Goal: Task Accomplishment & Management: Use online tool/utility

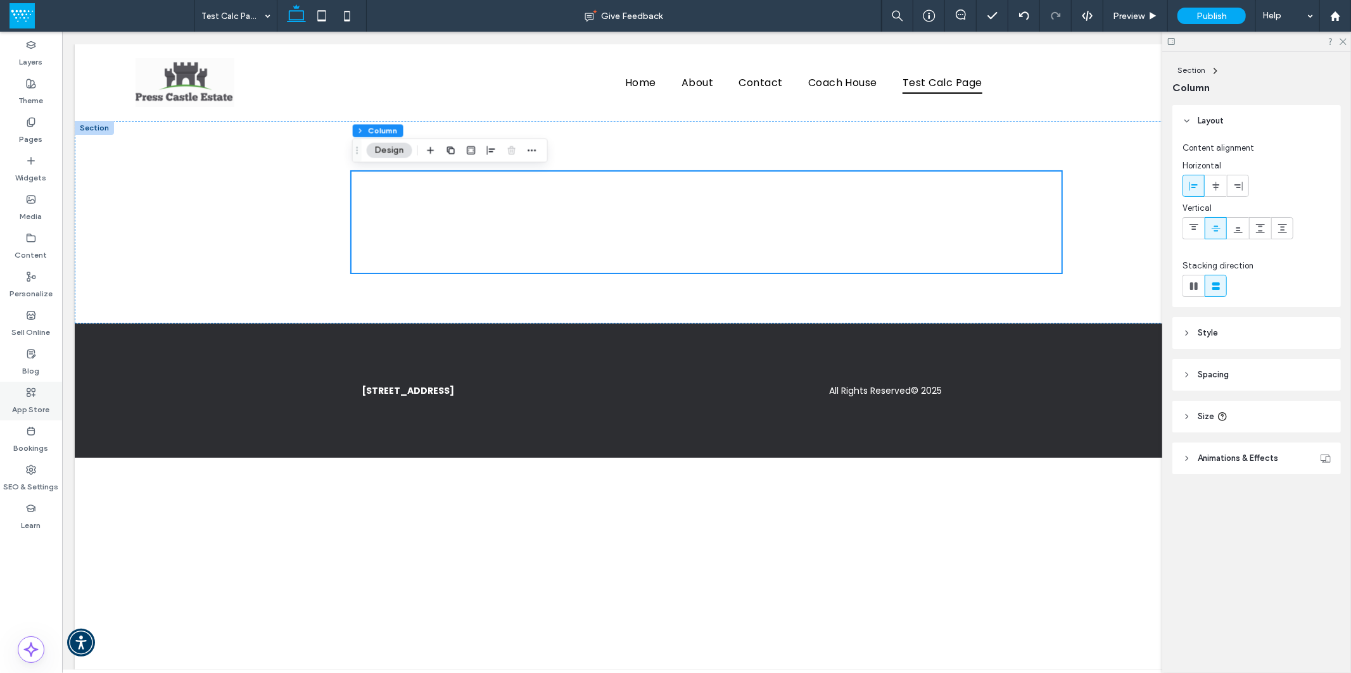
click at [22, 398] on label "App Store" at bounding box center [31, 407] width 37 height 18
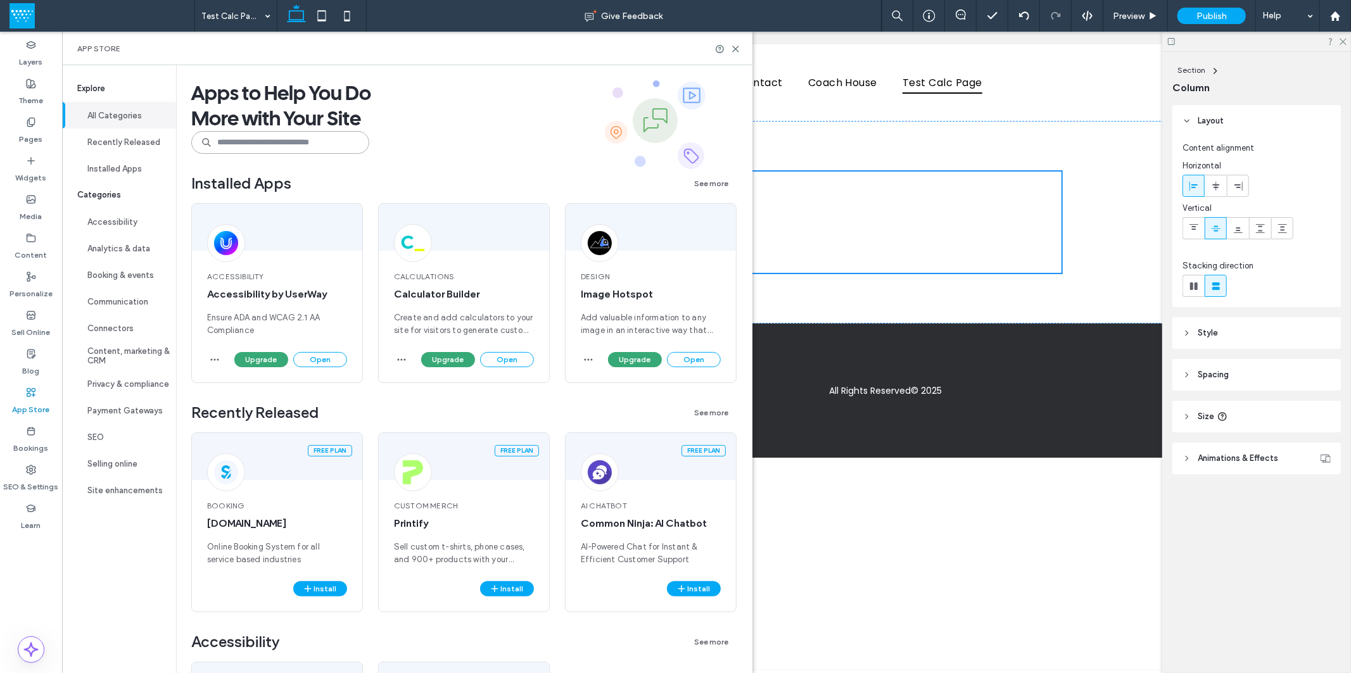
click at [248, 141] on input at bounding box center [280, 142] width 178 height 23
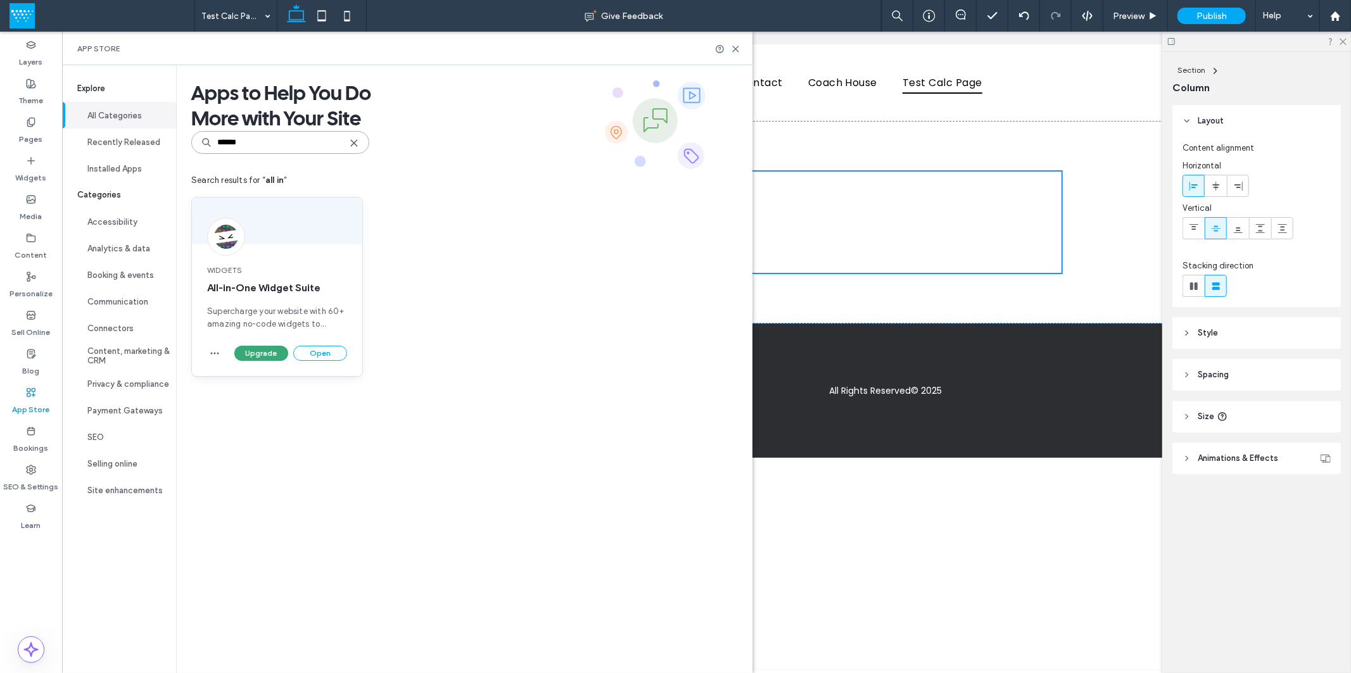
type input "******"
click at [287, 286] on span "All-in-One Widget Suite" at bounding box center [277, 288] width 140 height 14
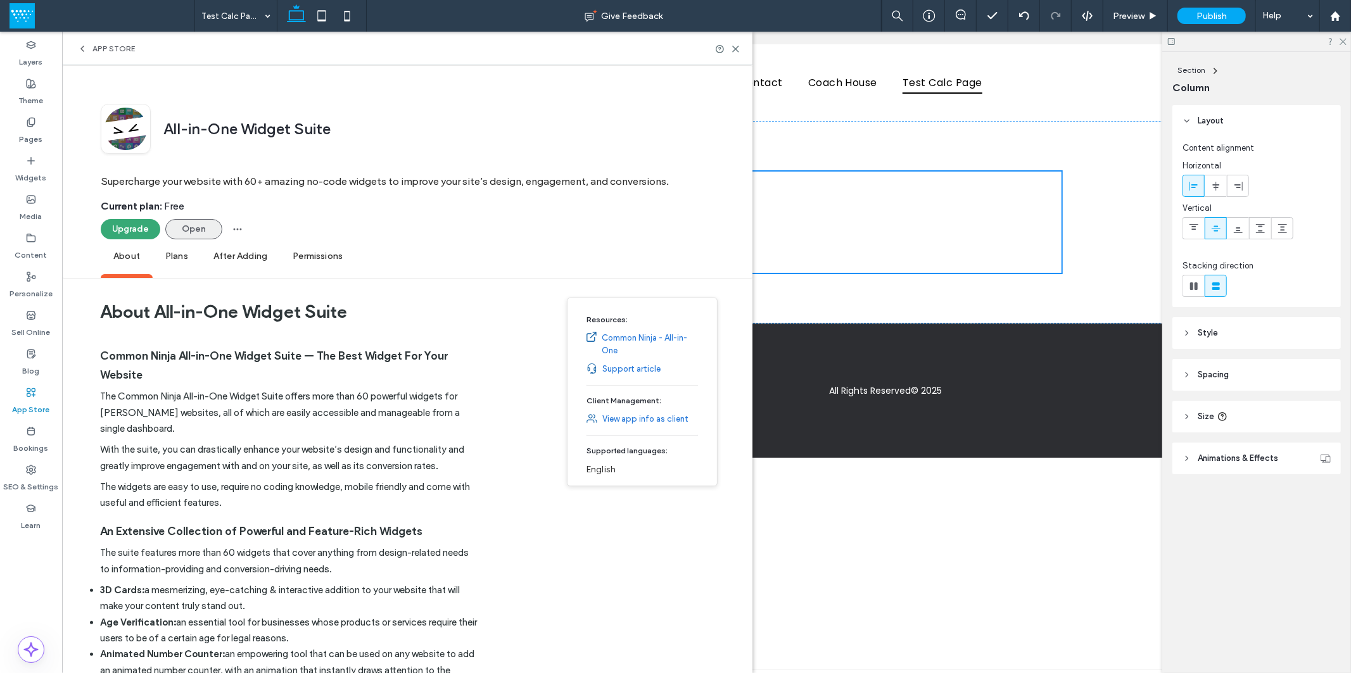
click at [194, 229] on button "Open" at bounding box center [193, 229] width 57 height 20
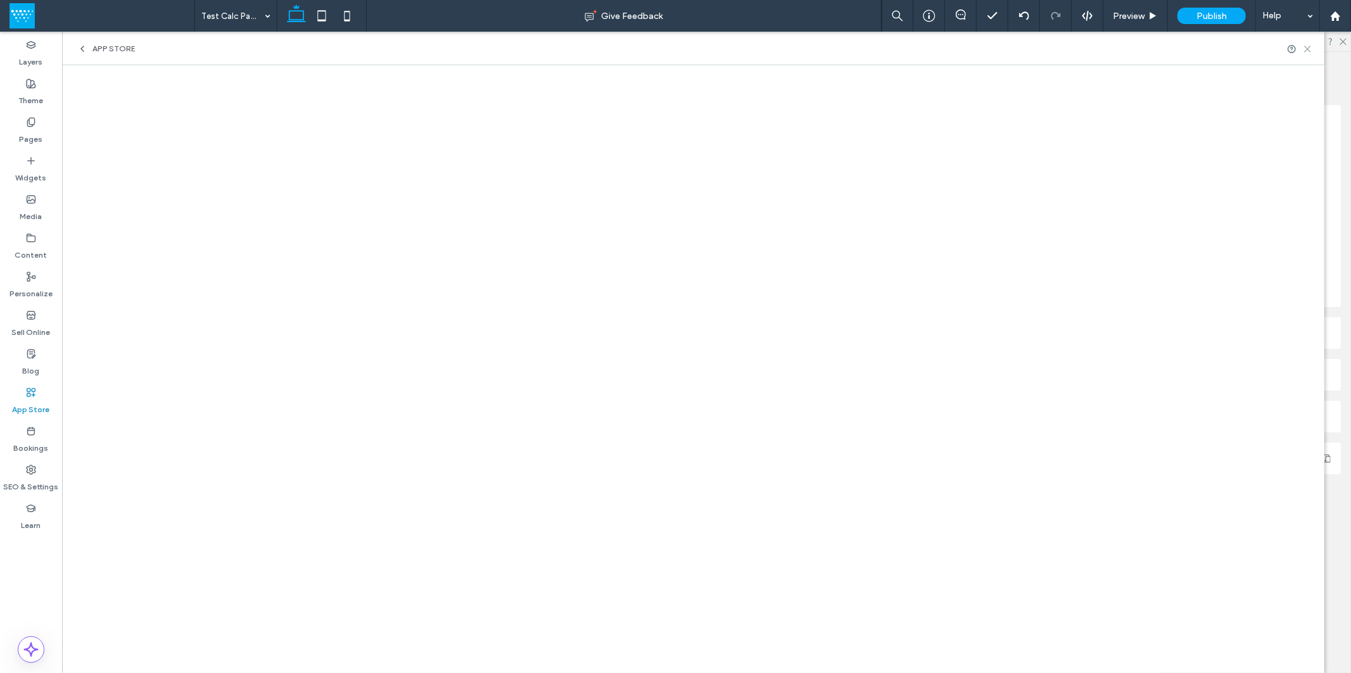
click at [1306, 48] on icon at bounding box center [1308, 49] width 10 height 10
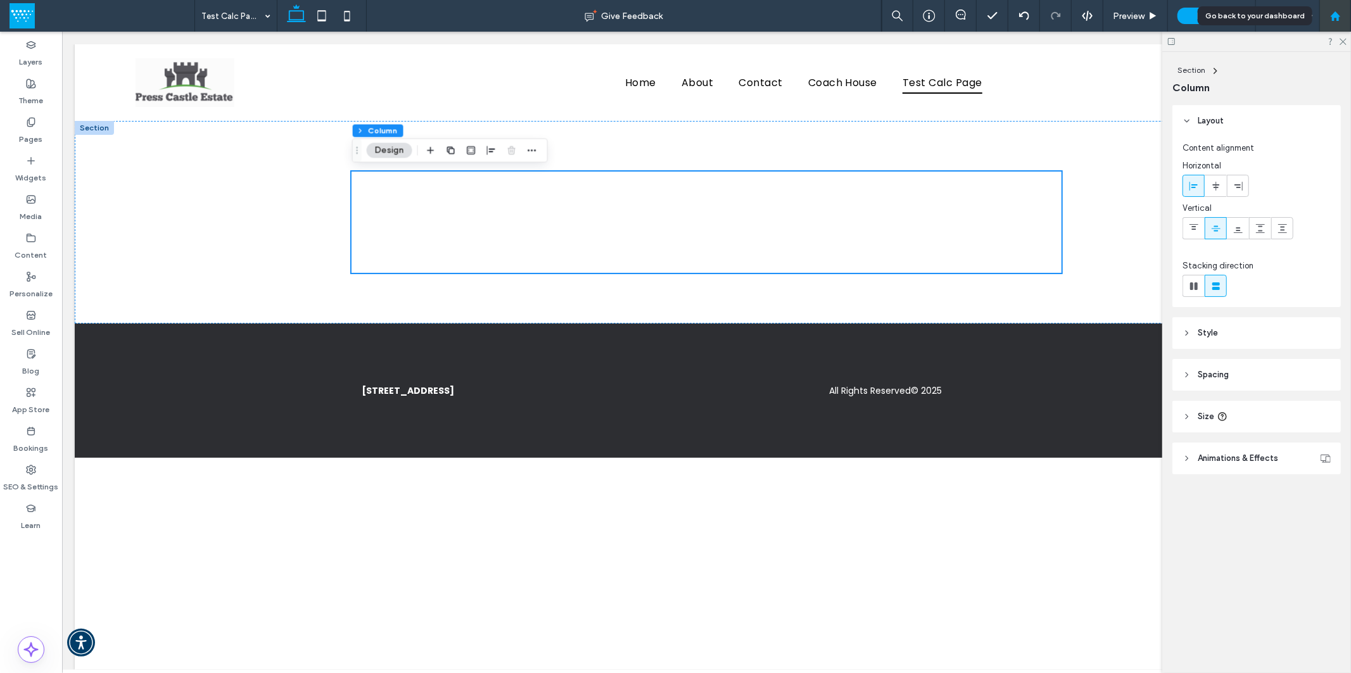
click at [1330, 20] on icon at bounding box center [1335, 16] width 11 height 11
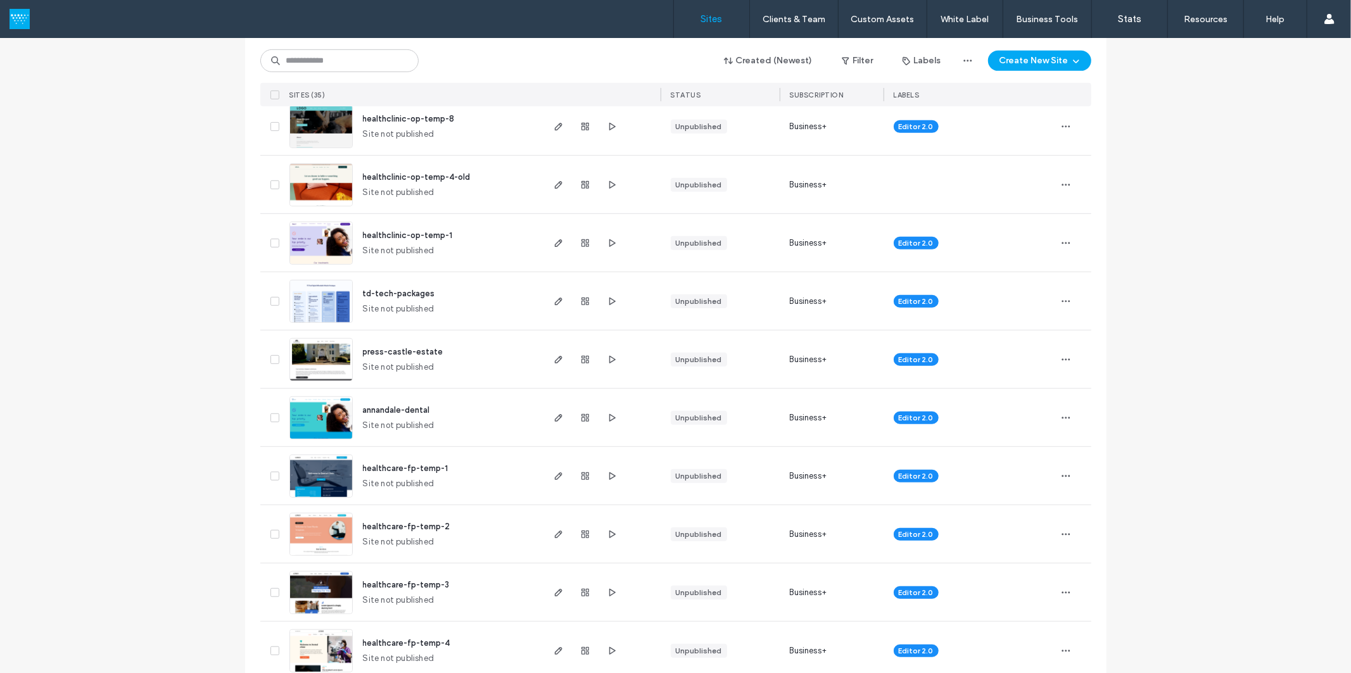
scroll to position [563, 0]
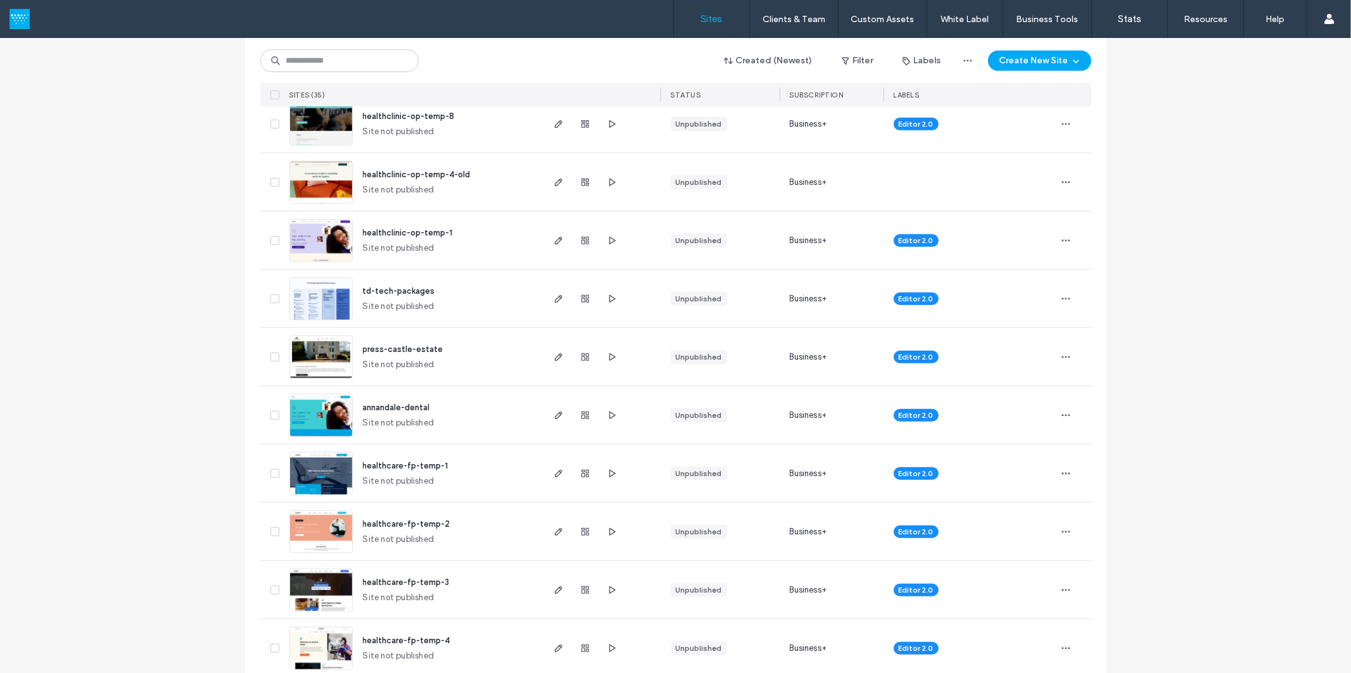
drag, startPoint x: 555, startPoint y: 293, endPoint x: 554, endPoint y: 309, distance: 15.8
click at [555, 294] on icon "button" at bounding box center [559, 299] width 10 height 10
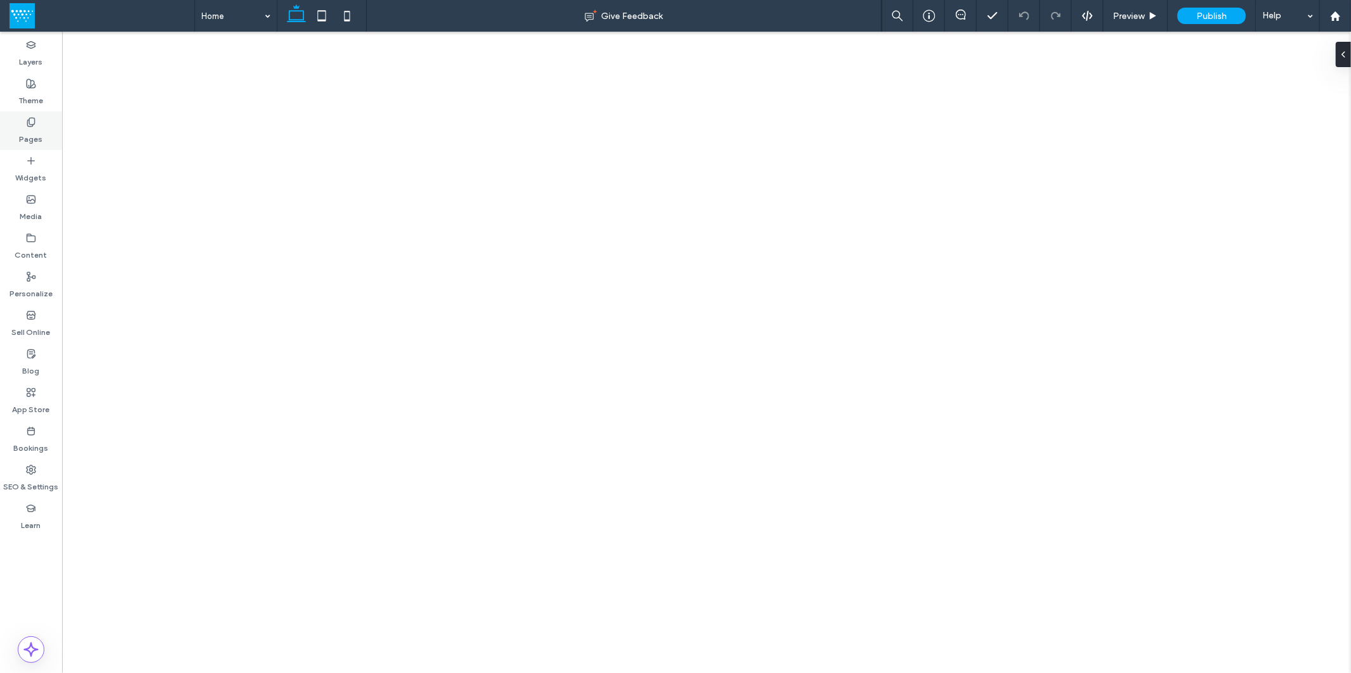
click at [33, 127] on icon at bounding box center [31, 122] width 10 height 10
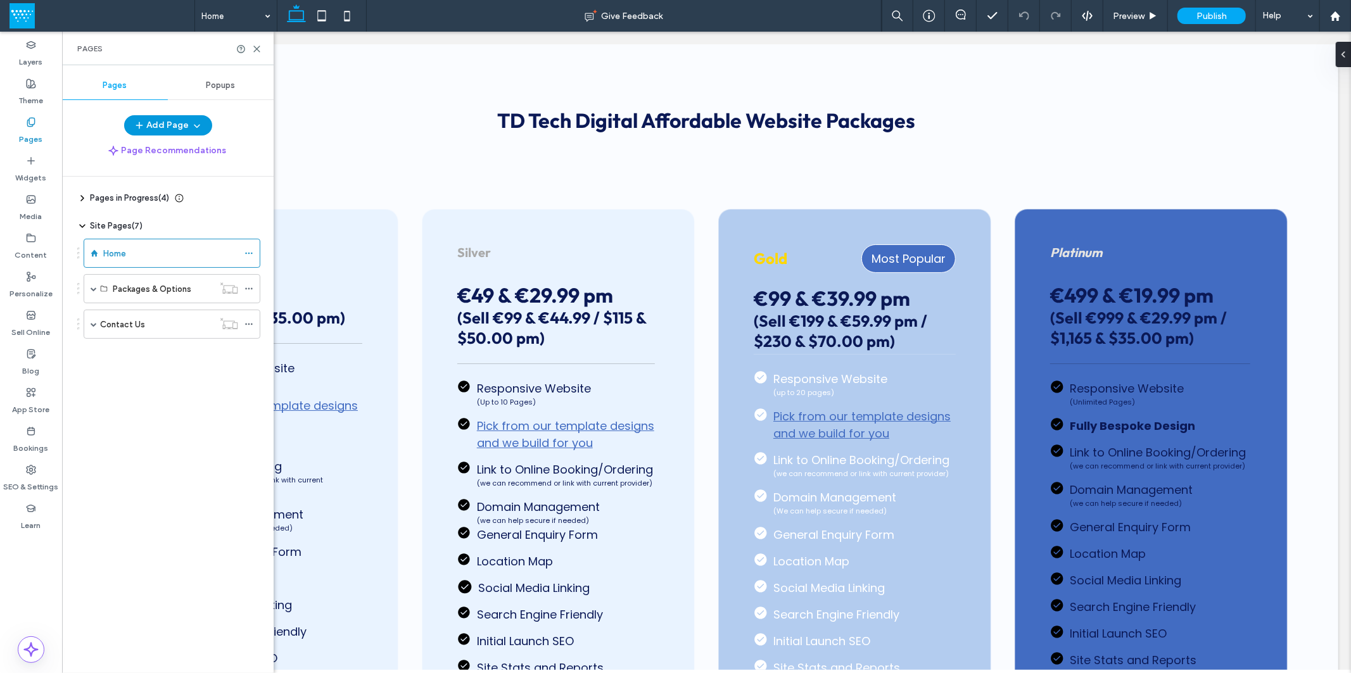
click at [182, 122] on button "Add Page" at bounding box center [168, 125] width 88 height 20
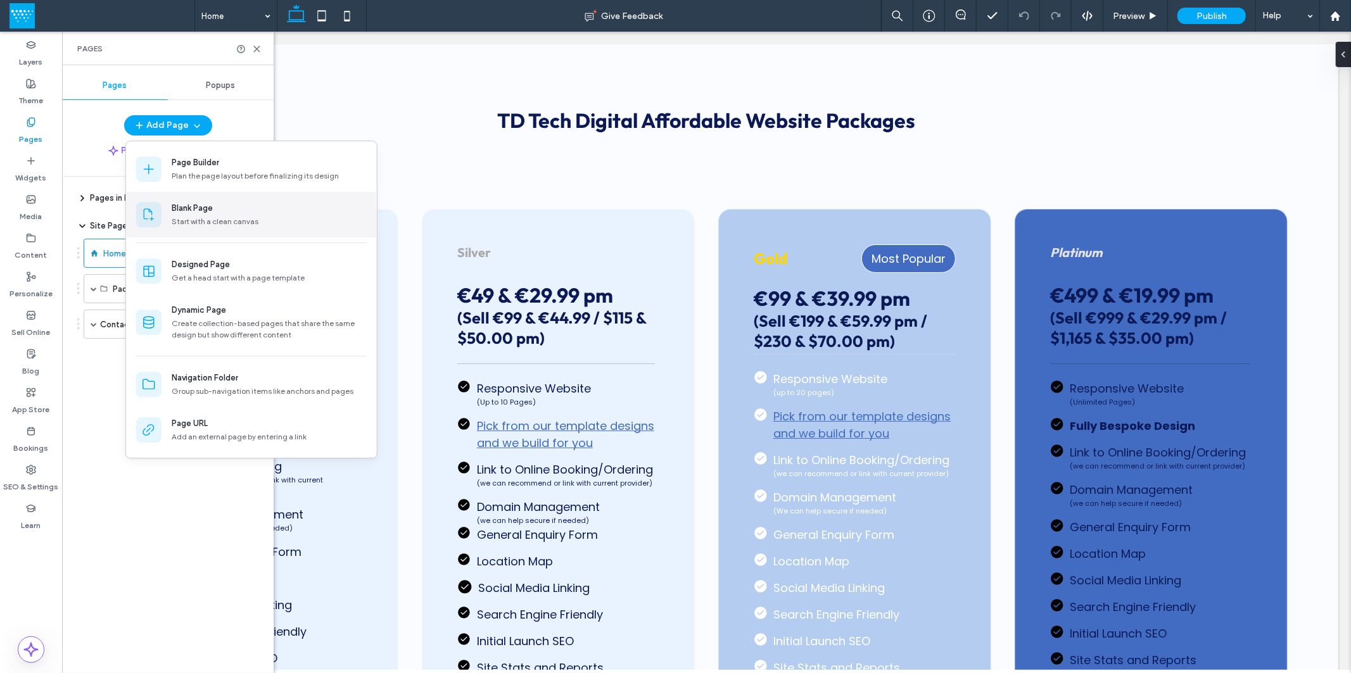
click at [196, 206] on div "Blank Page" at bounding box center [192, 208] width 41 height 13
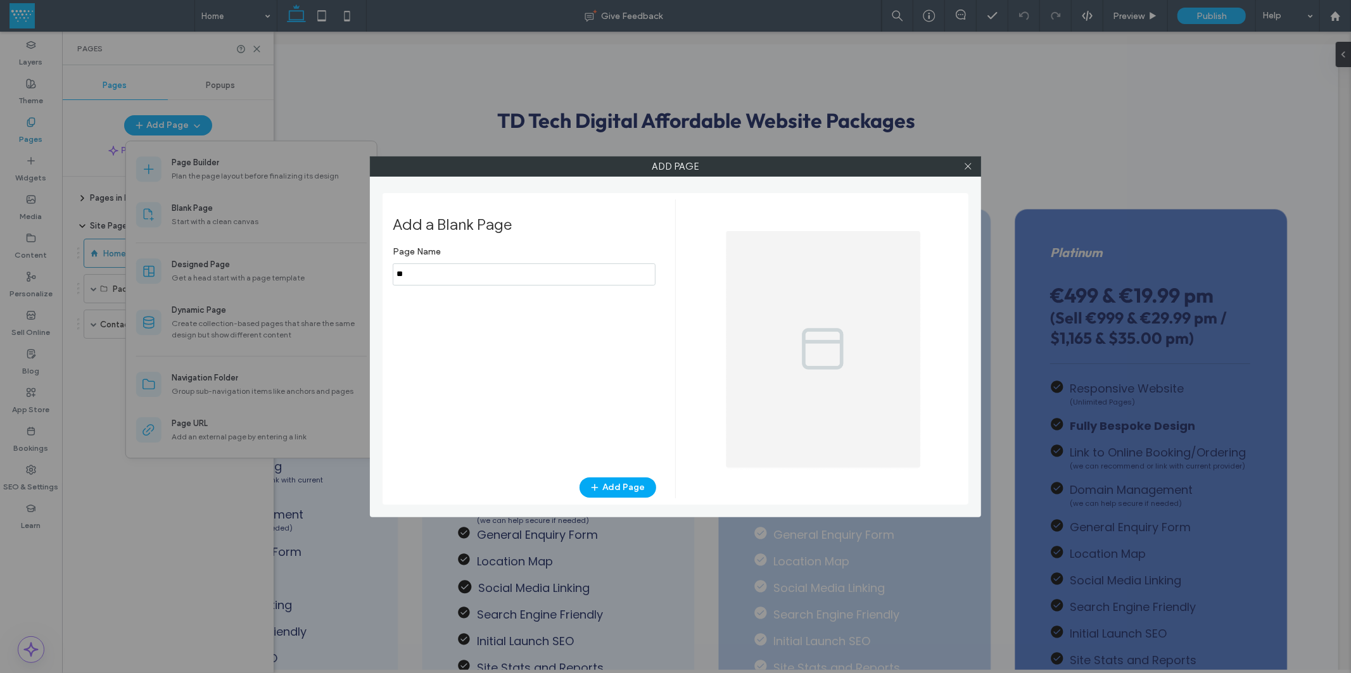
type input "*"
click at [455, 274] on input "notEmpty" at bounding box center [524, 275] width 263 height 22
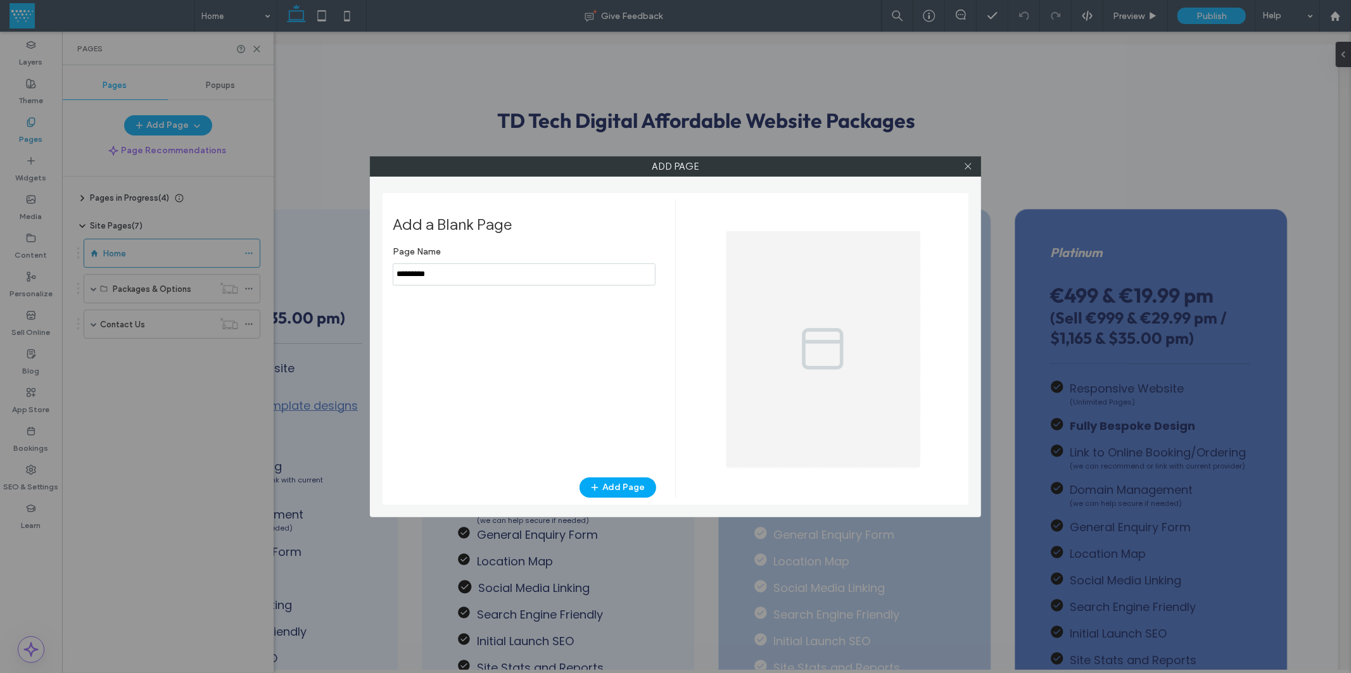
click at [447, 273] on input "notEmpty" at bounding box center [524, 275] width 263 height 22
type input "*********"
click at [636, 484] on button "Add Page" at bounding box center [618, 488] width 77 height 20
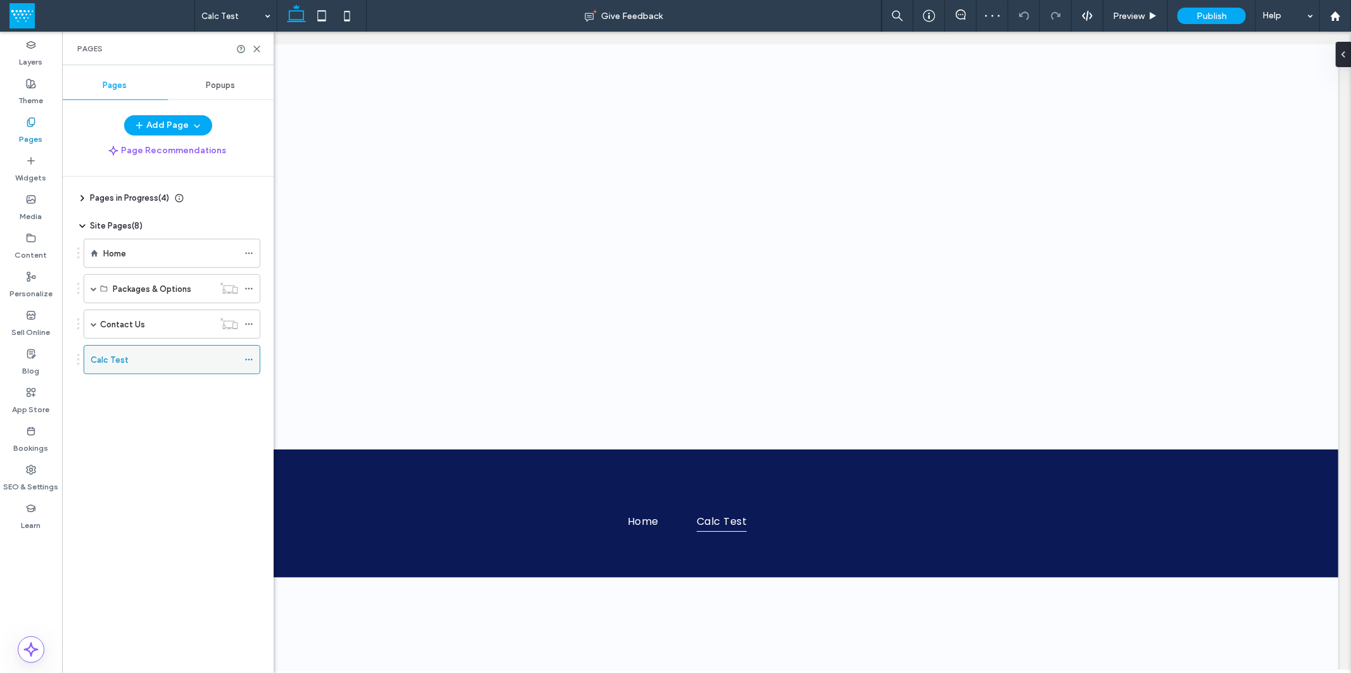
click at [246, 359] on icon at bounding box center [249, 359] width 9 height 9
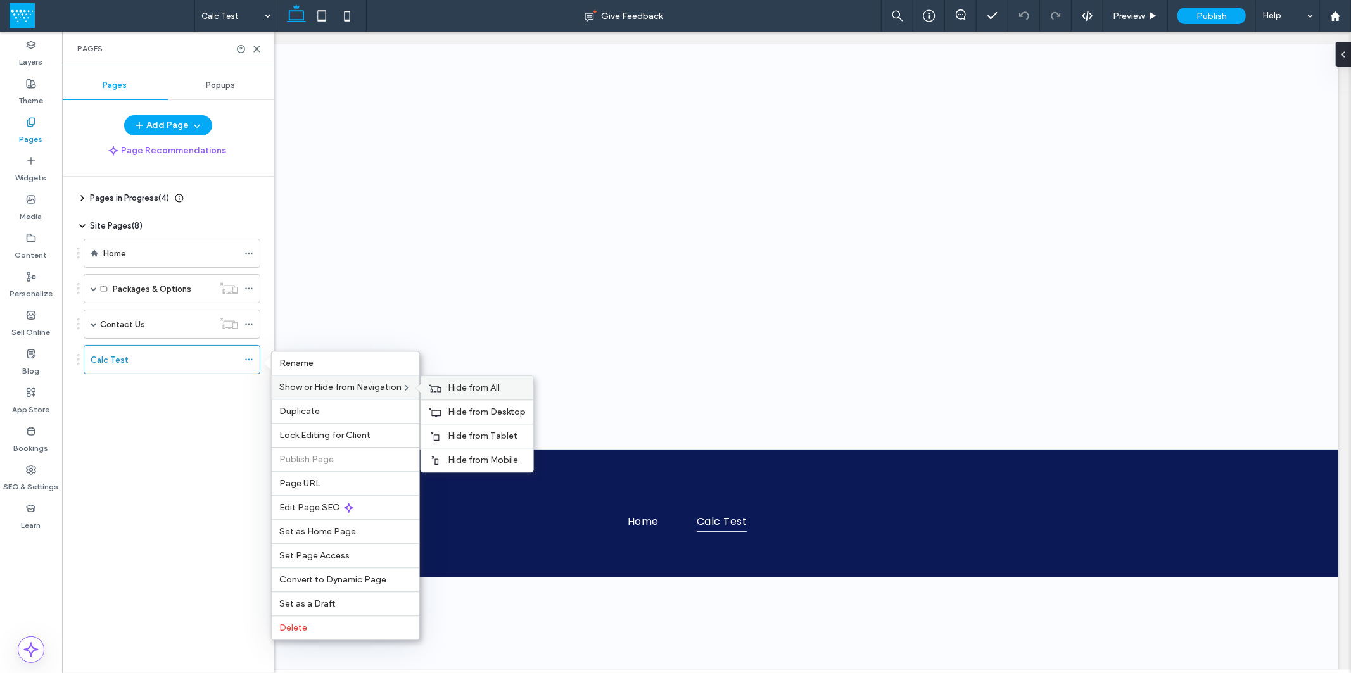
click at [488, 388] on span "Hide from All" at bounding box center [474, 388] width 52 height 11
click at [205, 435] on div "Pages in Progress ( 4 ) Client Testimonials FAQs on Physiotherapy Physiotherapy…" at bounding box center [175, 422] width 196 height 490
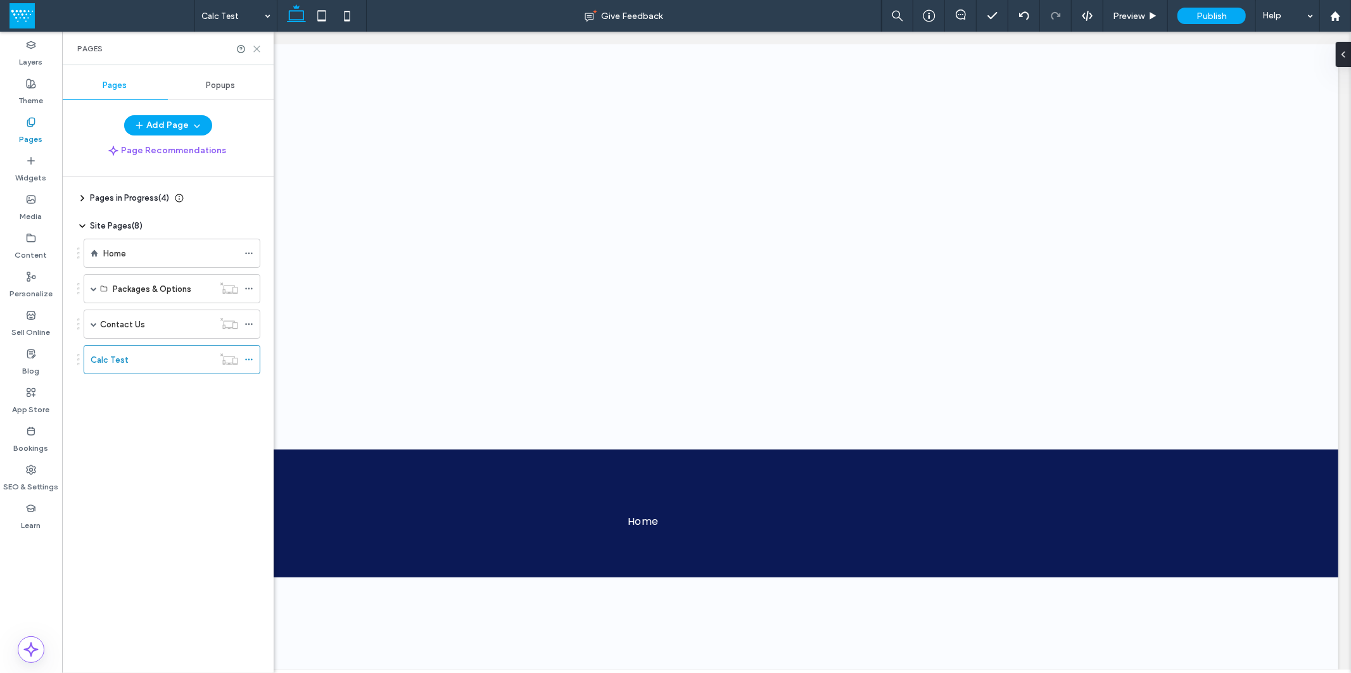
click at [255, 49] on icon at bounding box center [257, 49] width 10 height 10
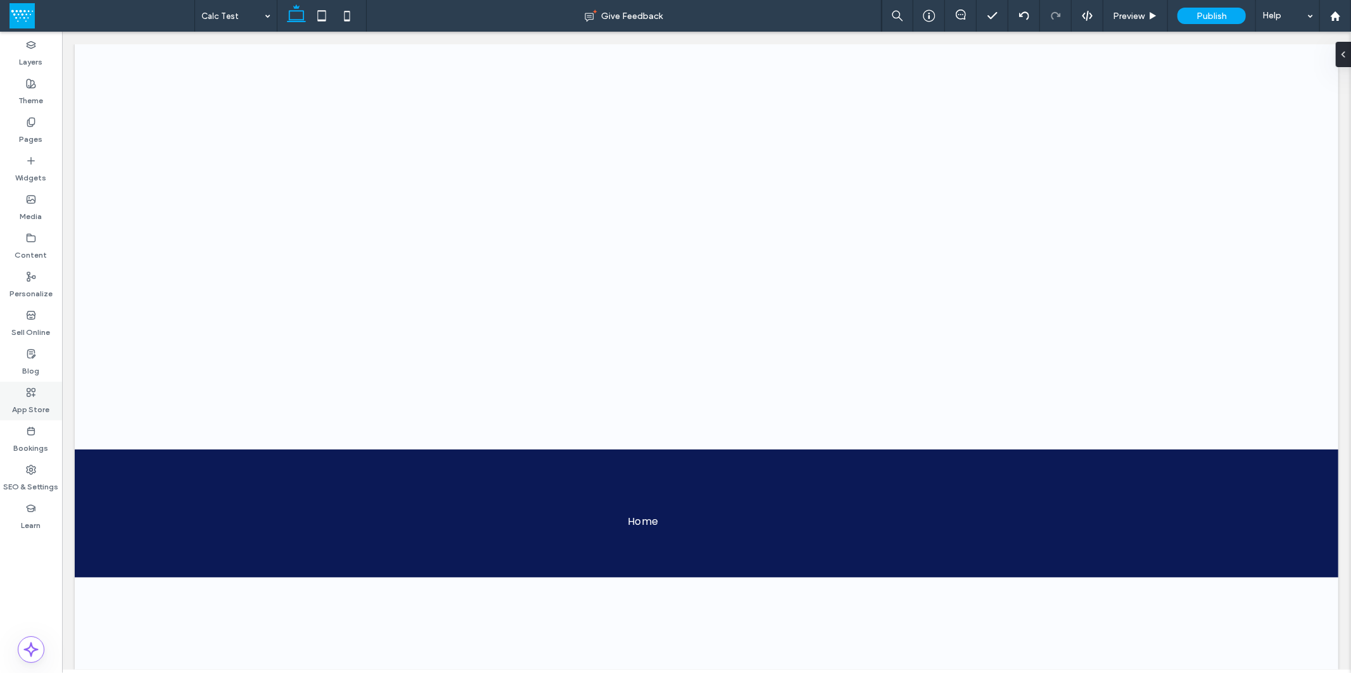
click at [33, 388] on use at bounding box center [31, 392] width 8 height 8
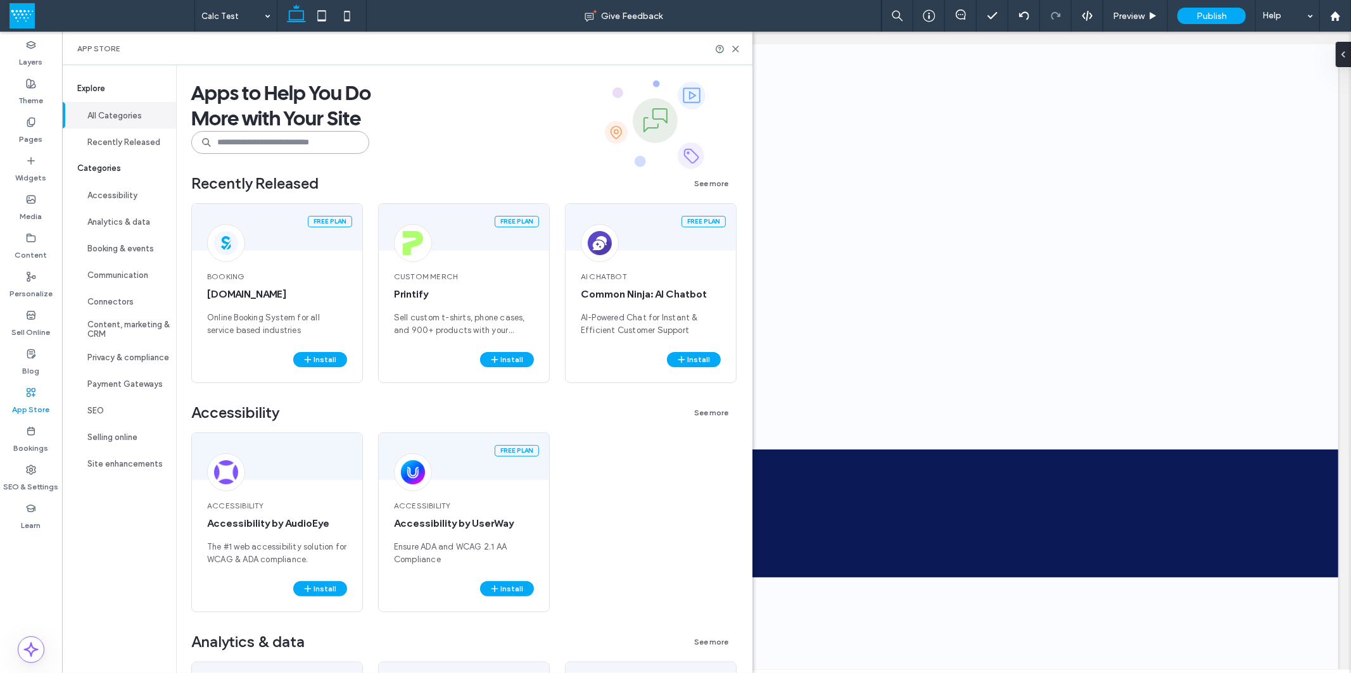
click at [258, 149] on input at bounding box center [280, 142] width 178 height 23
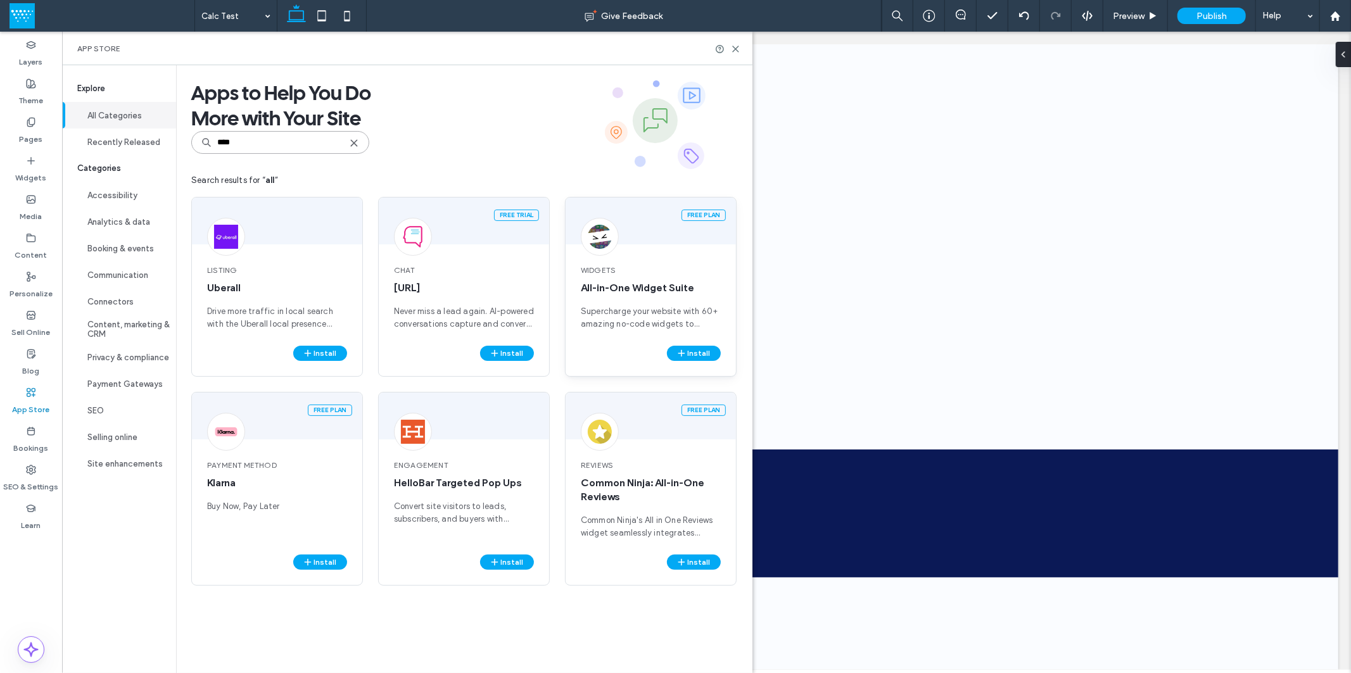
type input "***"
click at [661, 274] on span "Widgets" at bounding box center [651, 270] width 140 height 11
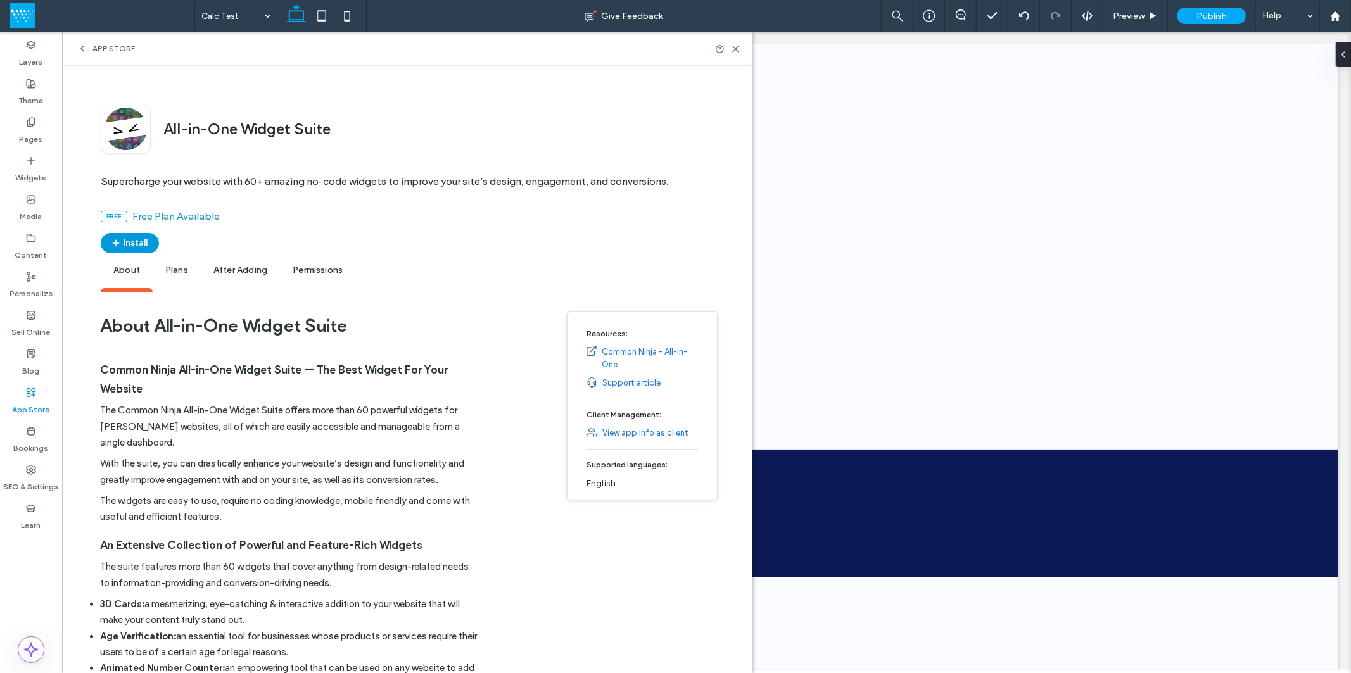
click at [125, 241] on button "Install" at bounding box center [130, 243] width 58 height 20
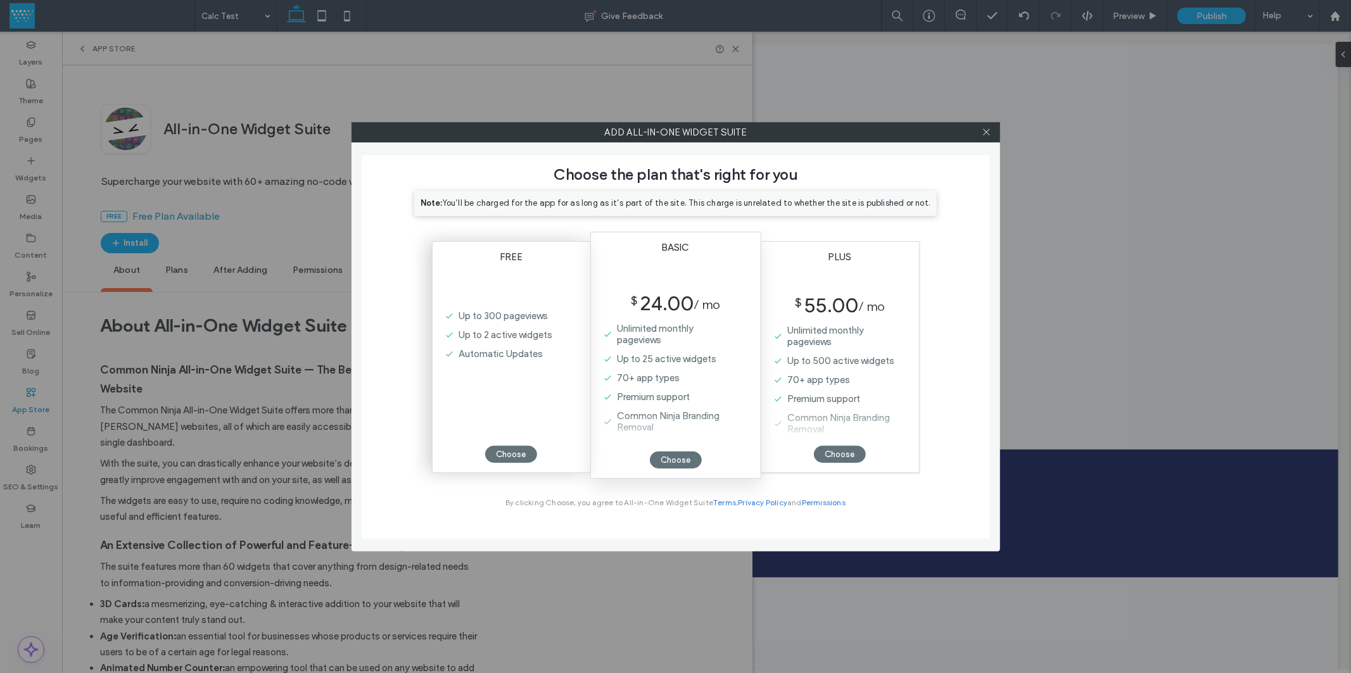
click at [495, 377] on div "Up to 300 pageviews Up to 2 active widgets Automatic Updates" at bounding box center [497, 373] width 111 height 133
click at [514, 452] on div "Choose" at bounding box center [511, 454] width 52 height 17
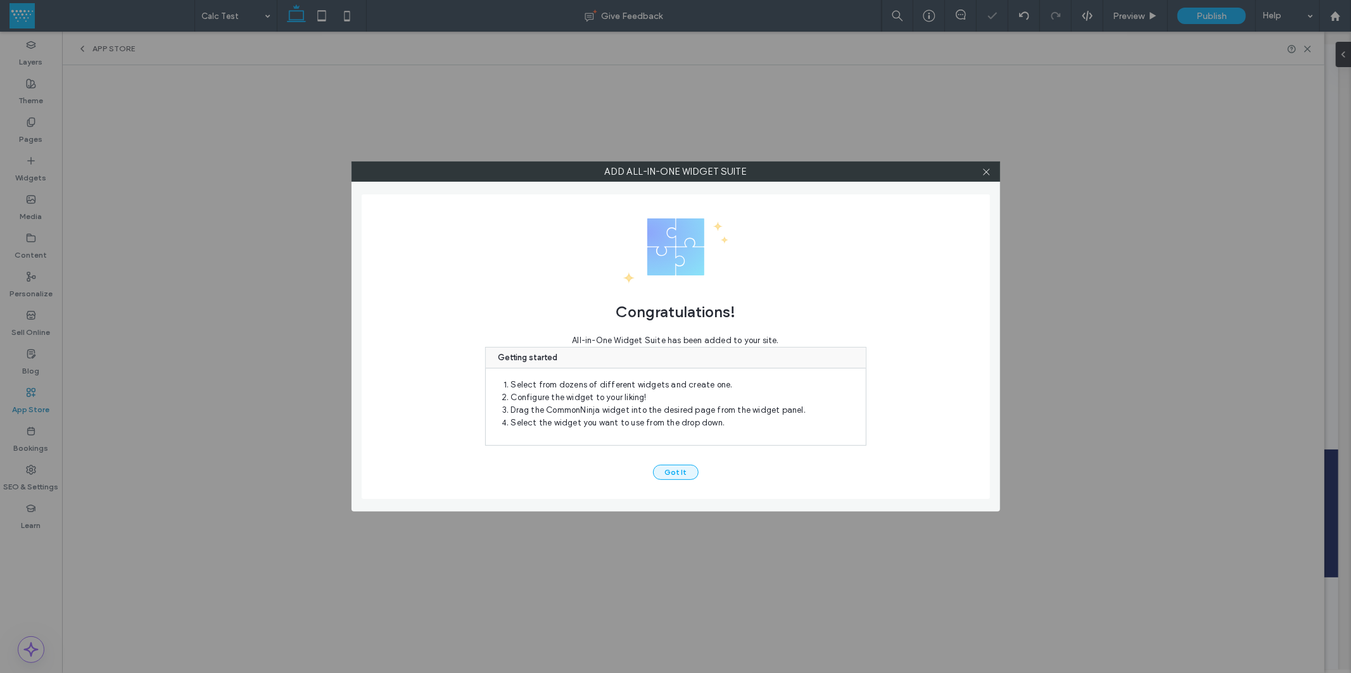
click at [674, 469] on button "Got It" at bounding box center [676, 472] width 46 height 15
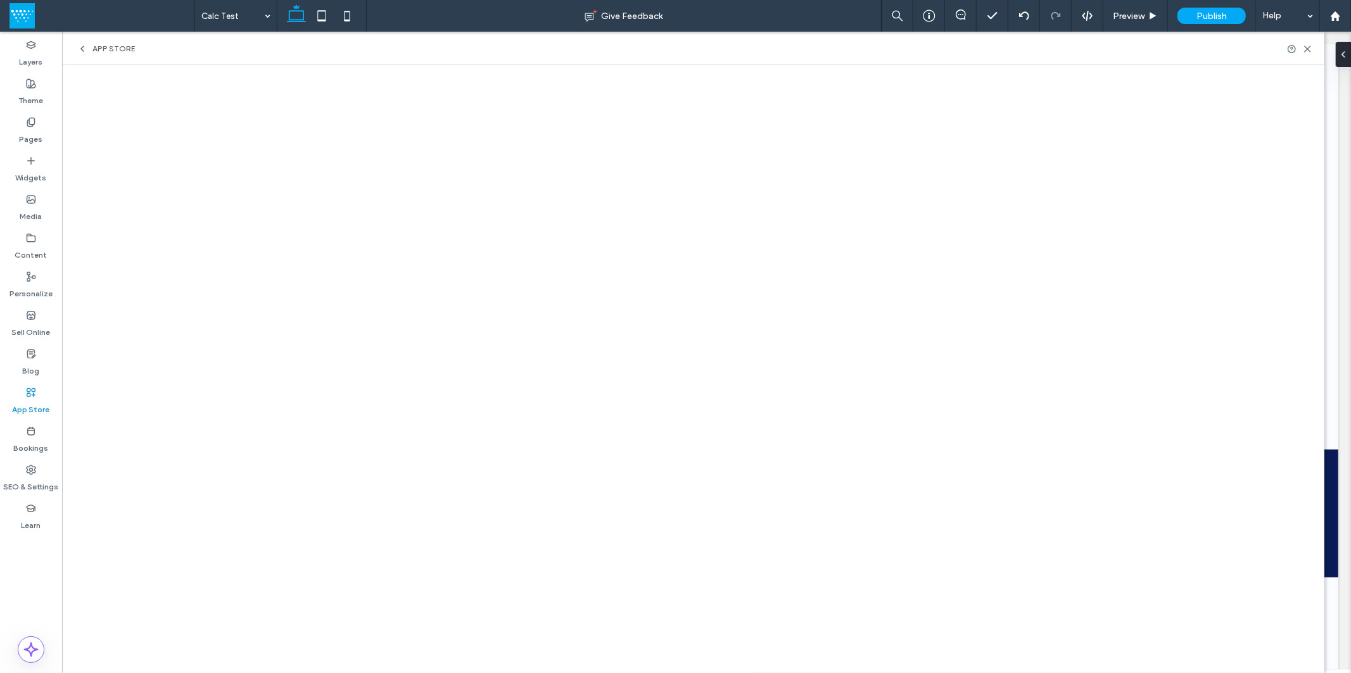
click at [438, 61] on div "App Store" at bounding box center [693, 49] width 1263 height 34
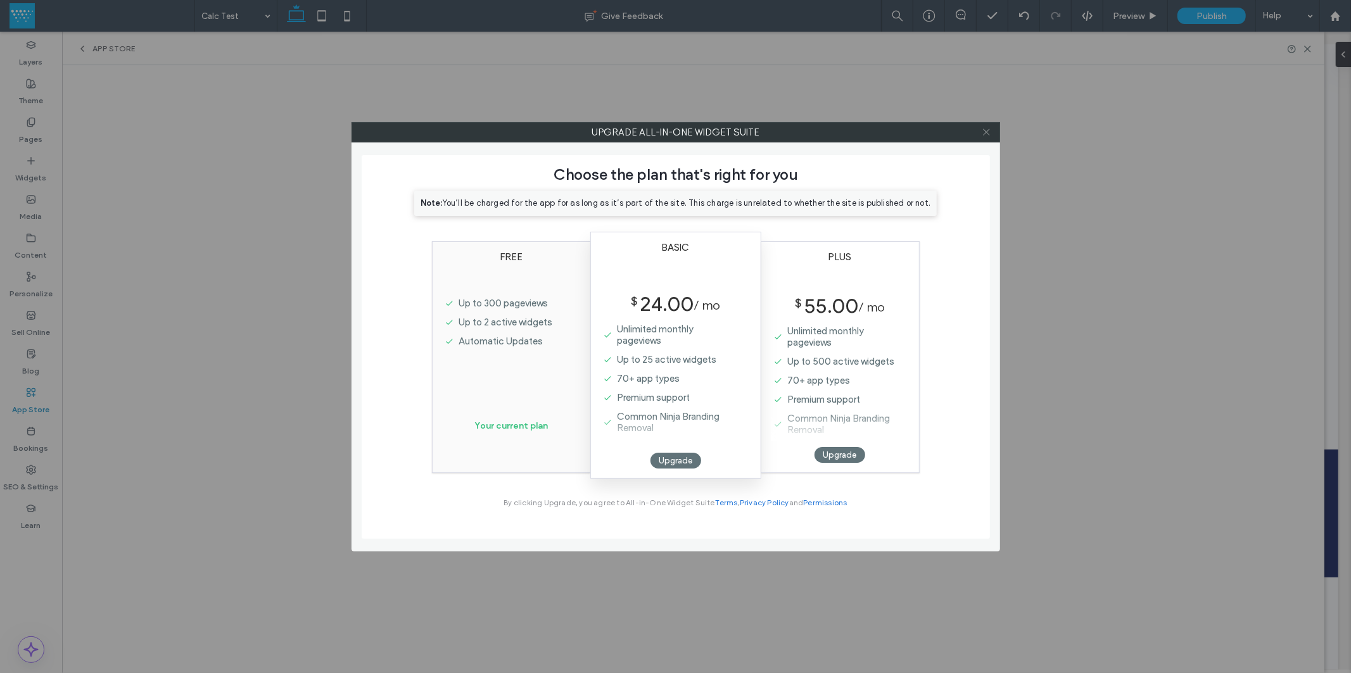
click at [985, 130] on icon at bounding box center [987, 132] width 10 height 10
